Goal: Navigation & Orientation: Go to known website

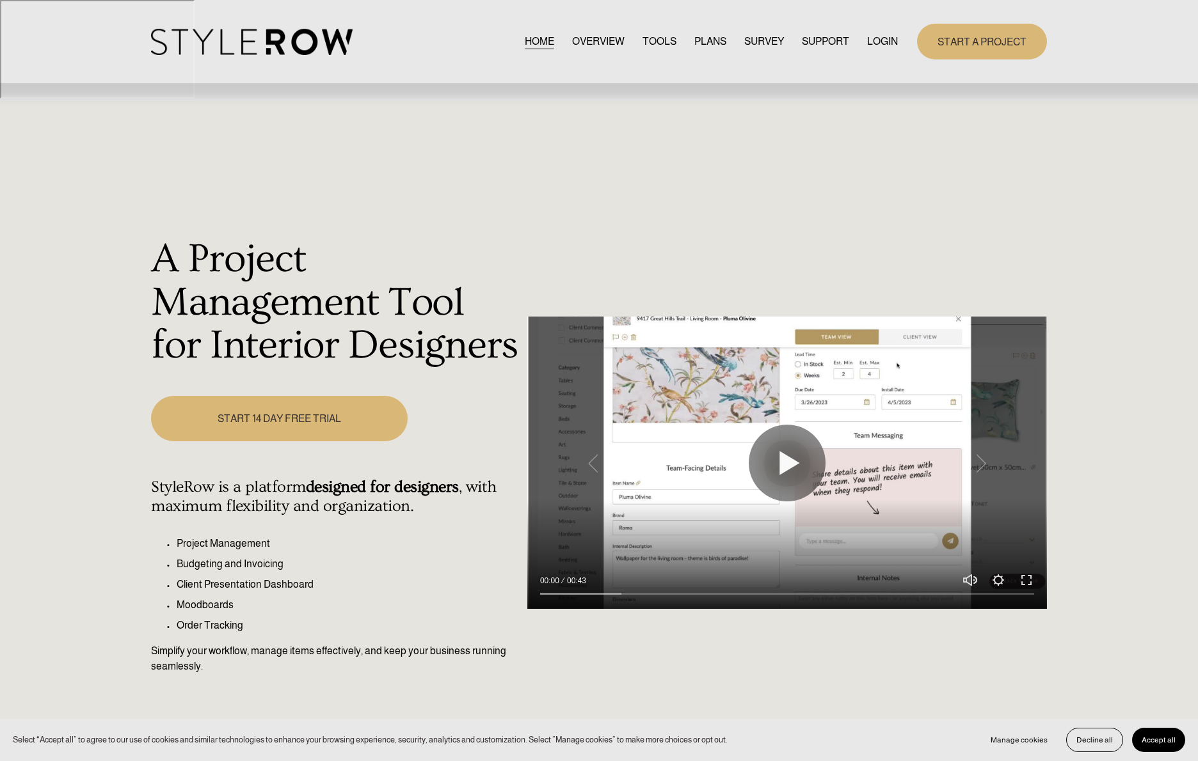
click at [873, 45] on link "LOGIN" at bounding box center [882, 41] width 31 height 17
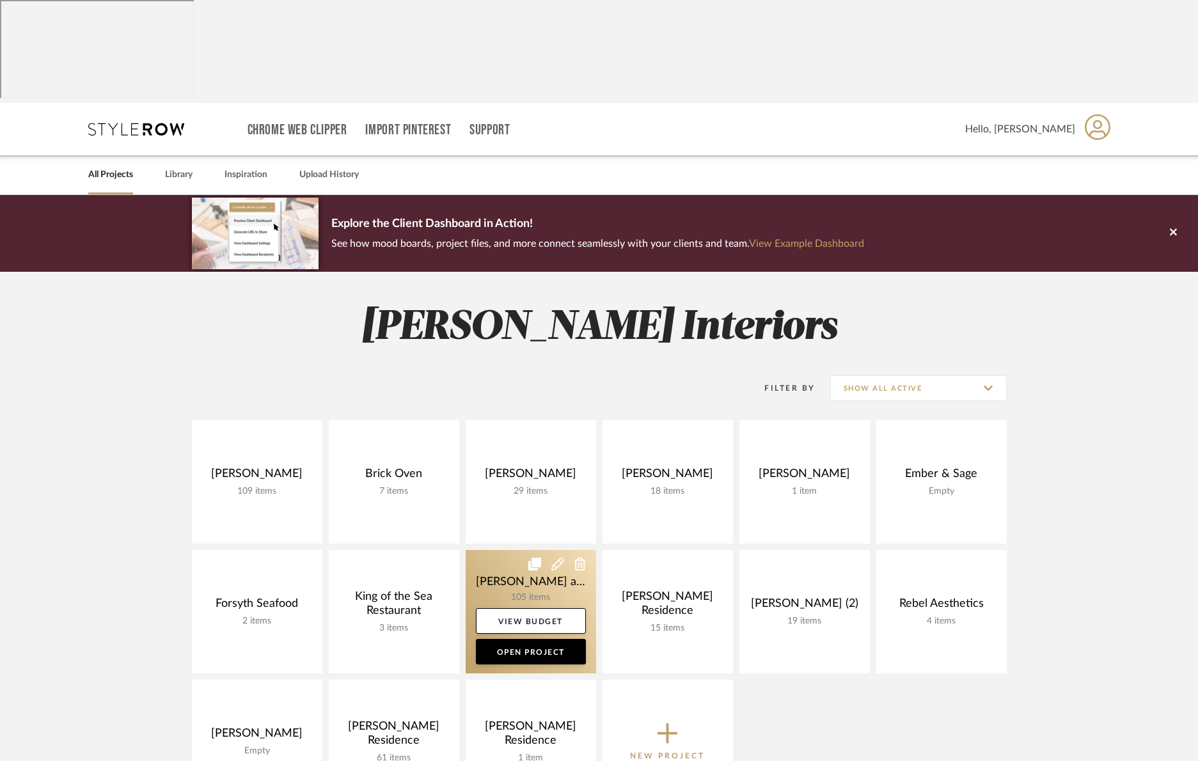
click at [536, 550] on link at bounding box center [531, 611] width 131 height 123
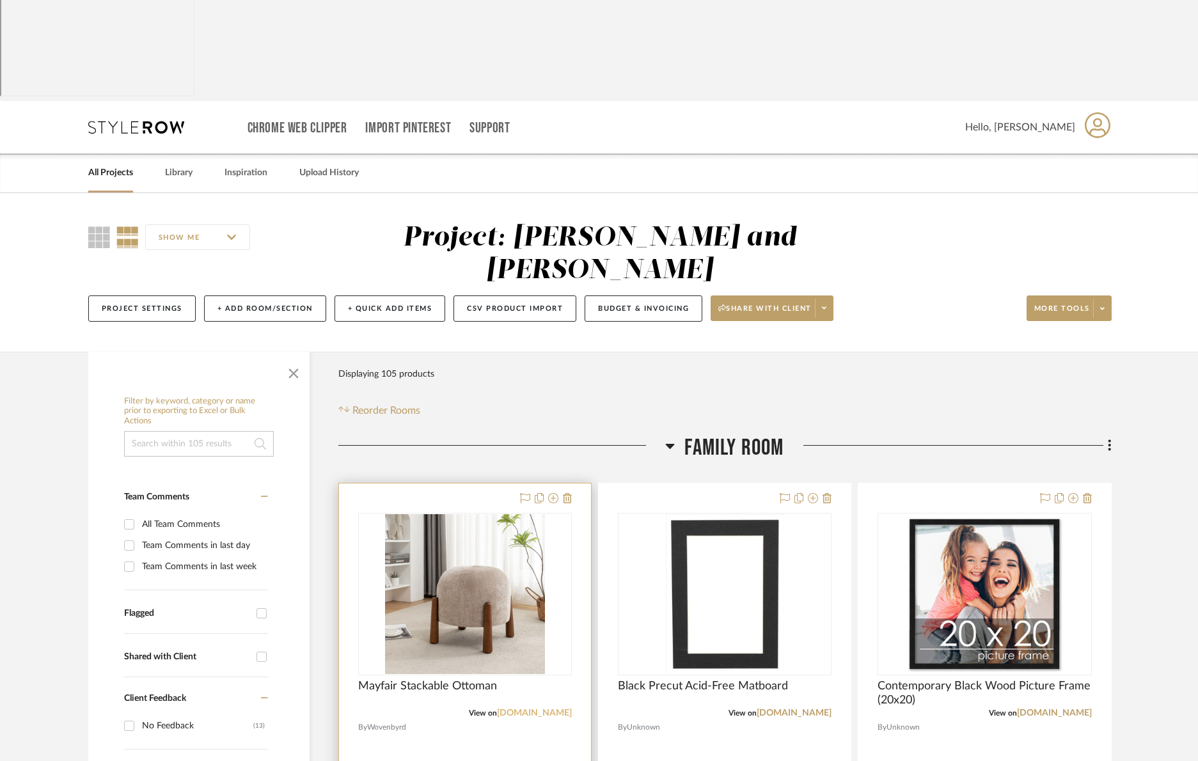
scroll to position [3, 0]
click at [550, 708] on link "wovenbyrd.com" at bounding box center [534, 712] width 75 height 9
